Goal: Transaction & Acquisition: Book appointment/travel/reservation

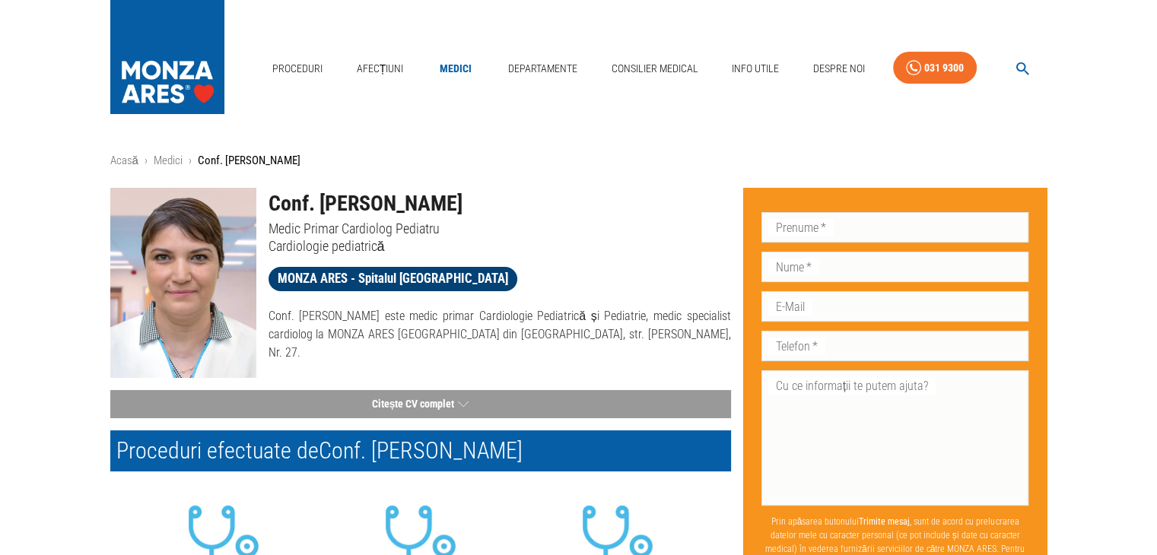
click at [408, 282] on span "MONZA ARES - Spitalul [GEOGRAPHIC_DATA]" at bounding box center [393, 278] width 249 height 19
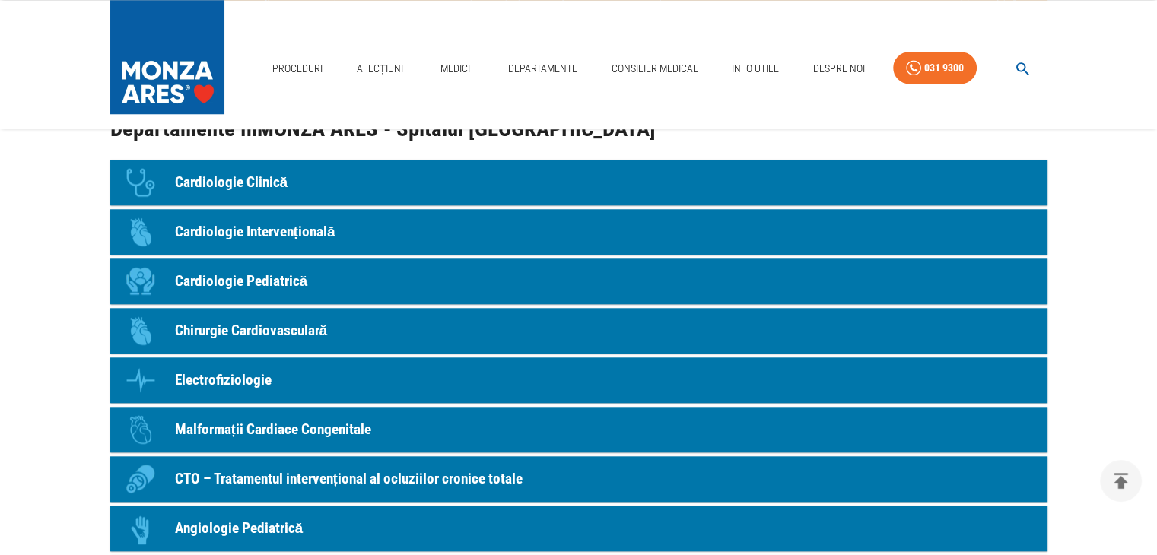
scroll to position [1293, 0]
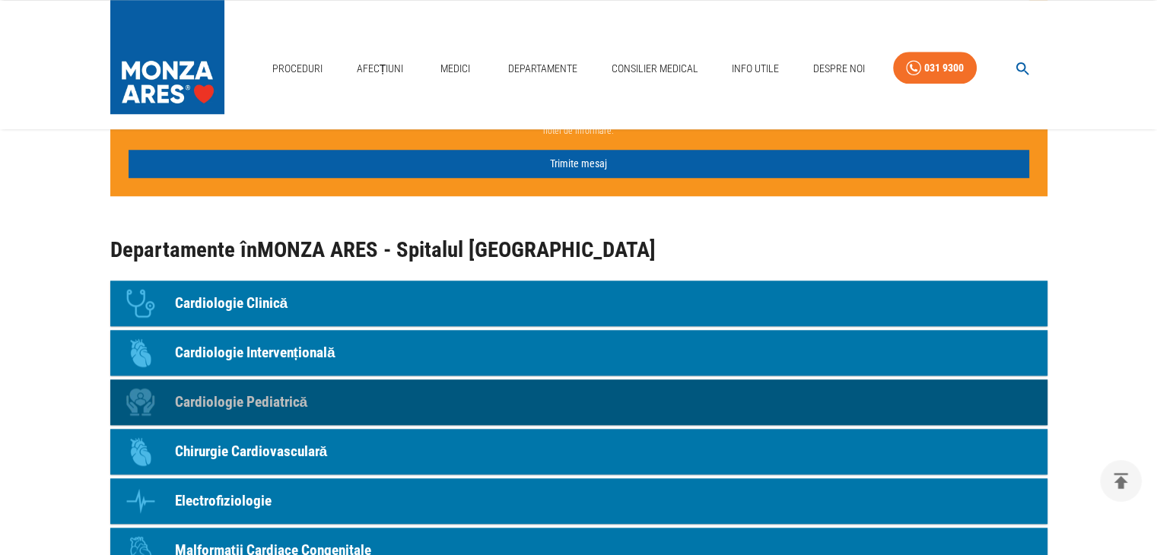
click at [247, 390] on link "Icon Cardiologie Pediatrică" at bounding box center [578, 403] width 937 height 46
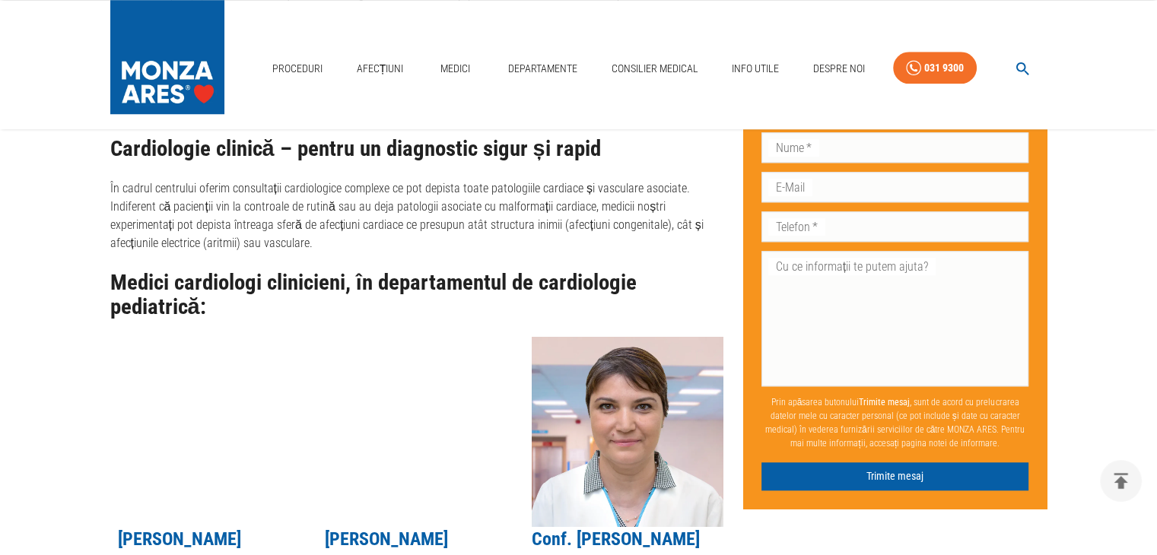
scroll to position [1522, 0]
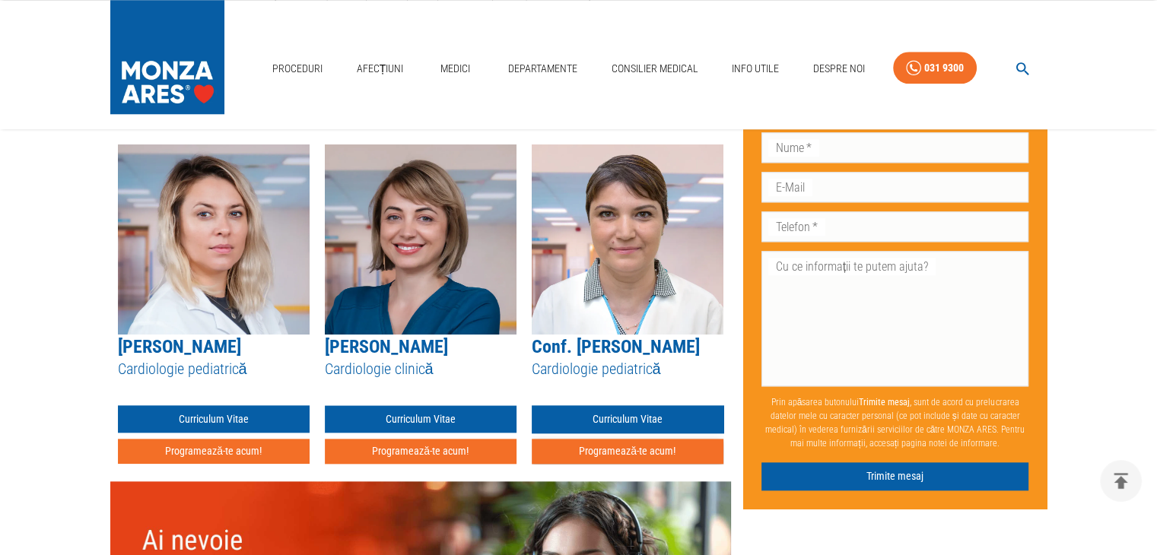
click at [665, 439] on button "Programează-te acum!" at bounding box center [628, 451] width 192 height 25
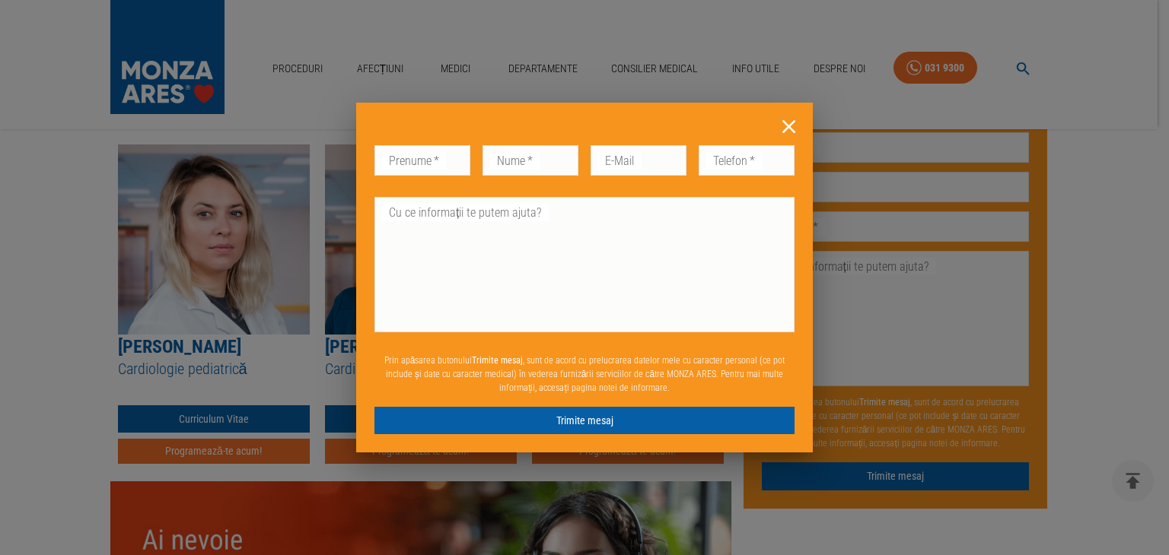
click at [789, 116] on icon at bounding box center [789, 127] width 24 height 24
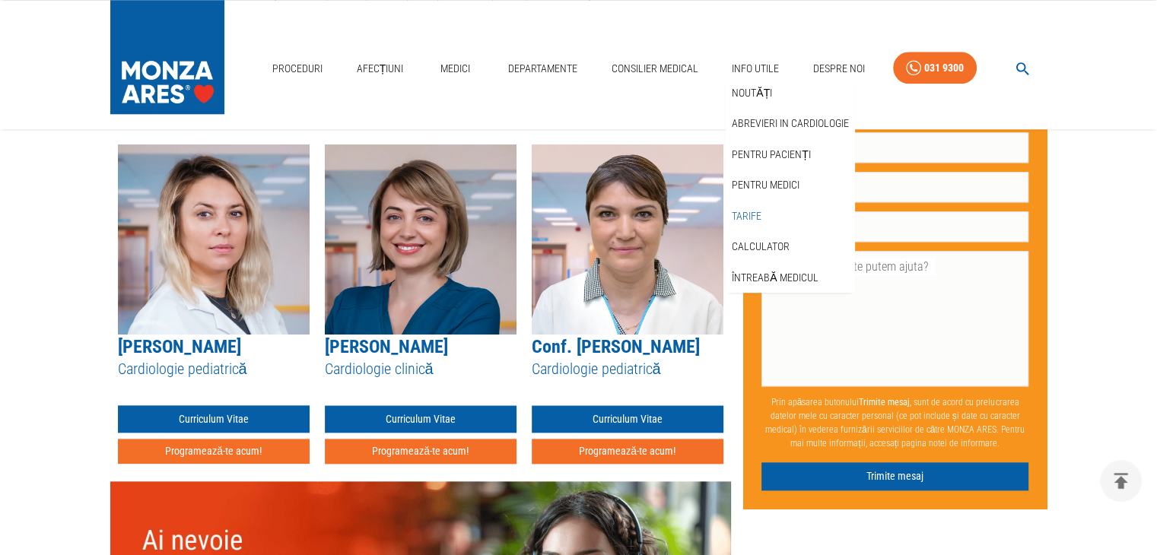
click at [743, 211] on link "Tarife" at bounding box center [747, 216] width 36 height 25
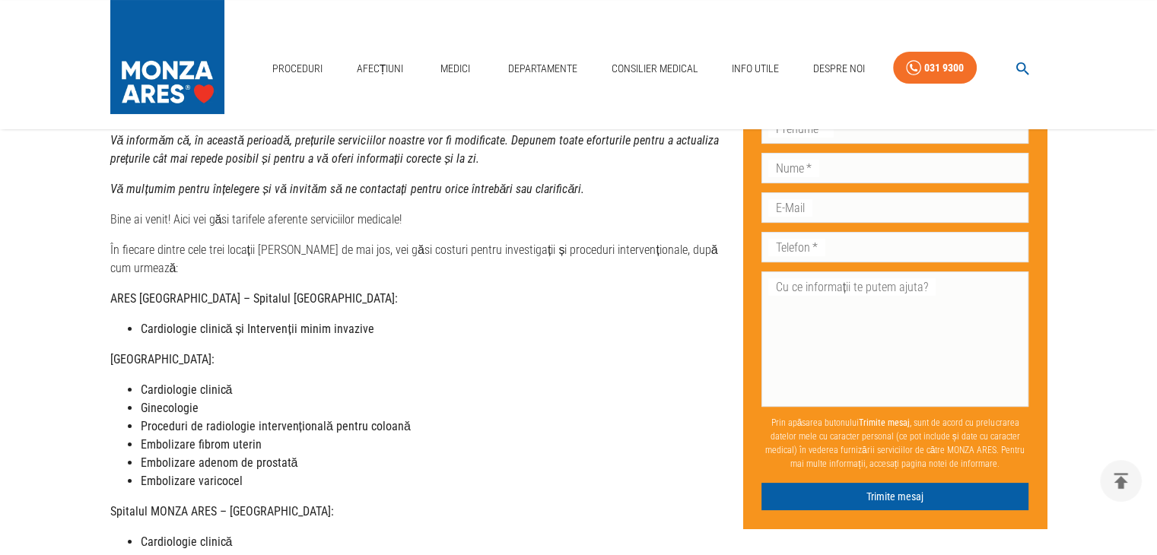
scroll to position [228, 0]
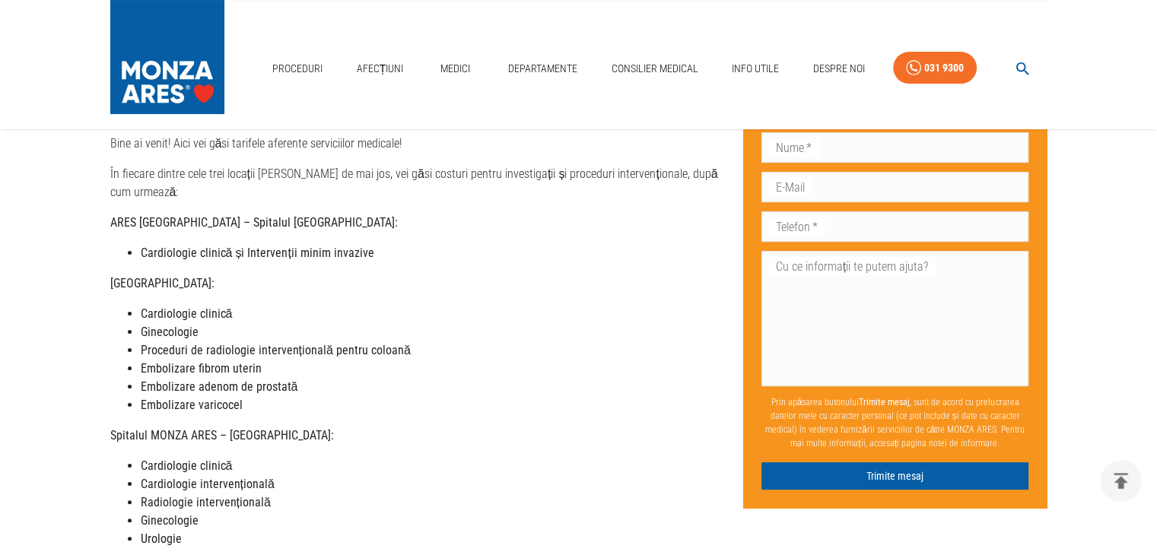
click at [186, 307] on strong "Cardiologie clinică" at bounding box center [187, 314] width 92 height 14
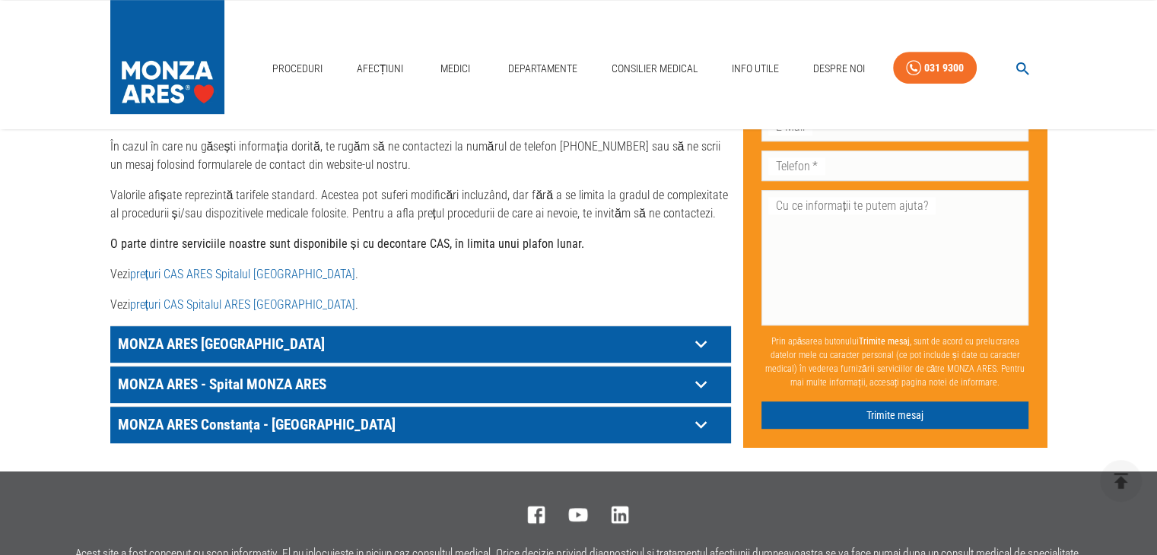
scroll to position [913, 0]
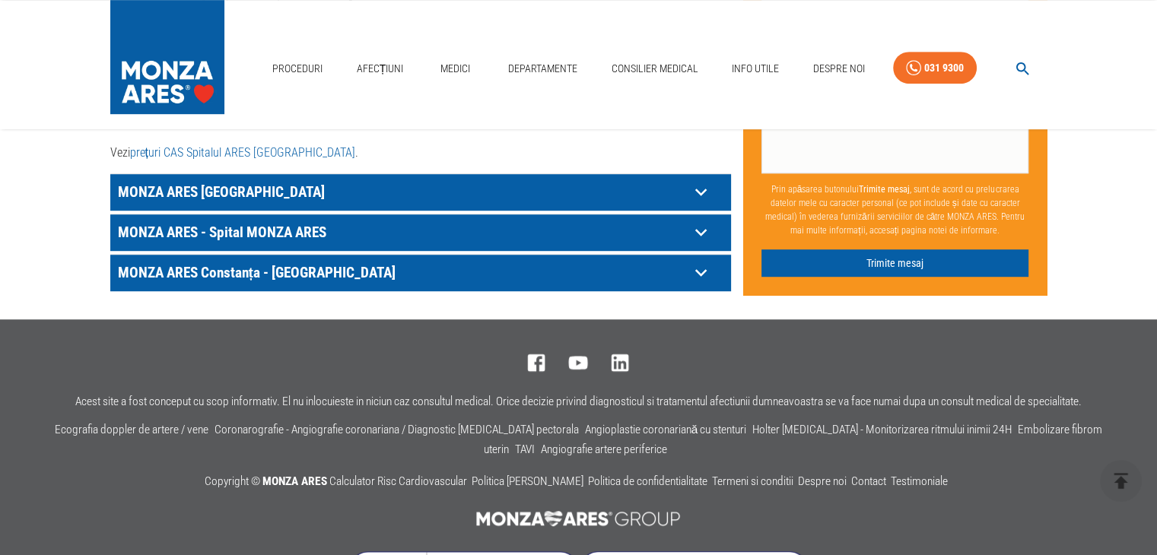
click at [703, 180] on icon at bounding box center [701, 192] width 24 height 24
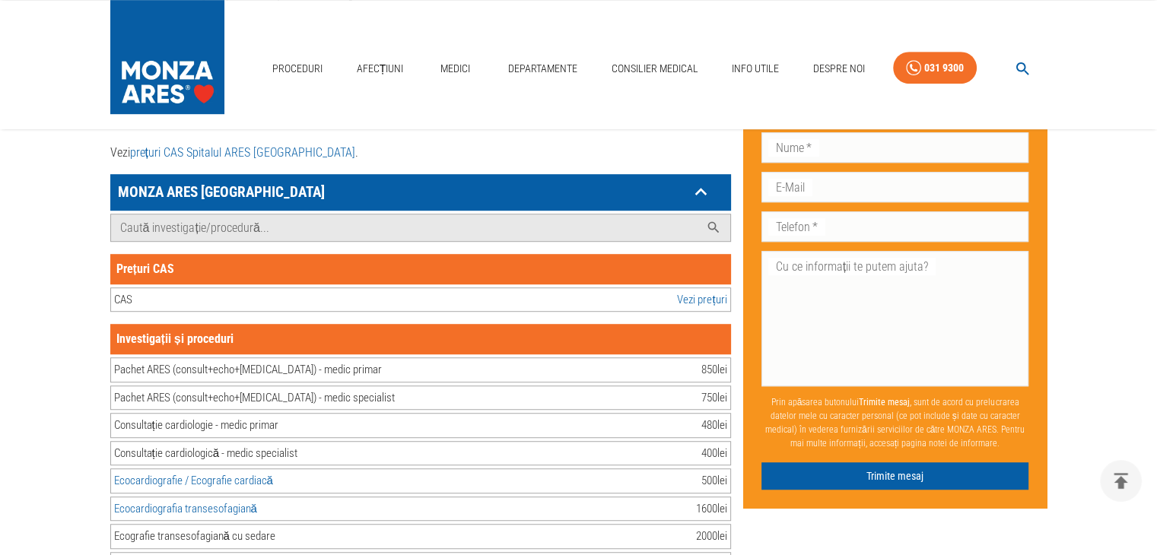
click at [702, 291] on link "Vezi prețuri" at bounding box center [701, 300] width 49 height 18
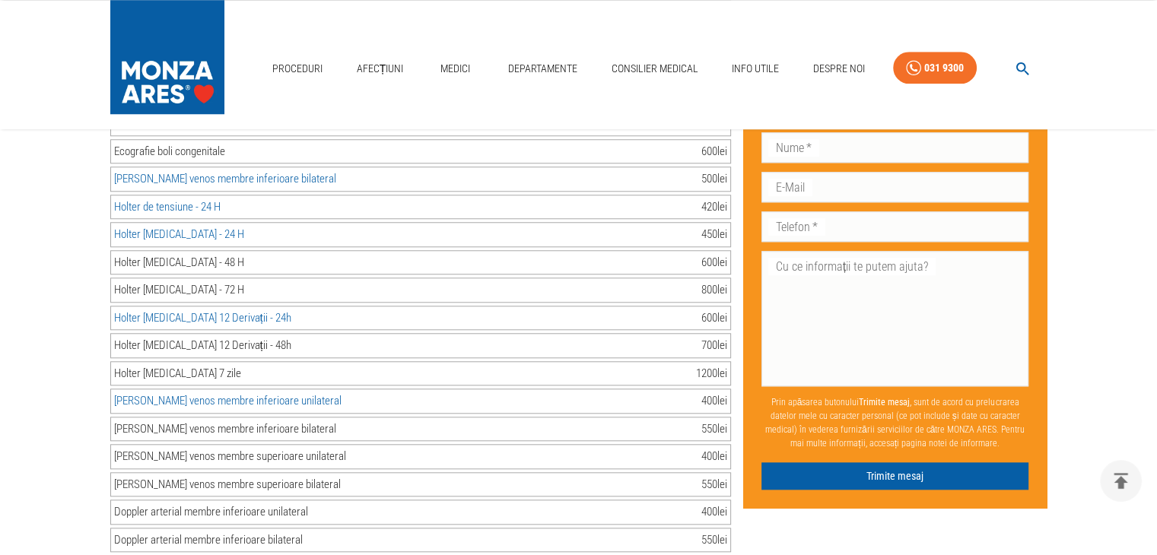
scroll to position [1370, 0]
